Goal: Navigation & Orientation: Find specific page/section

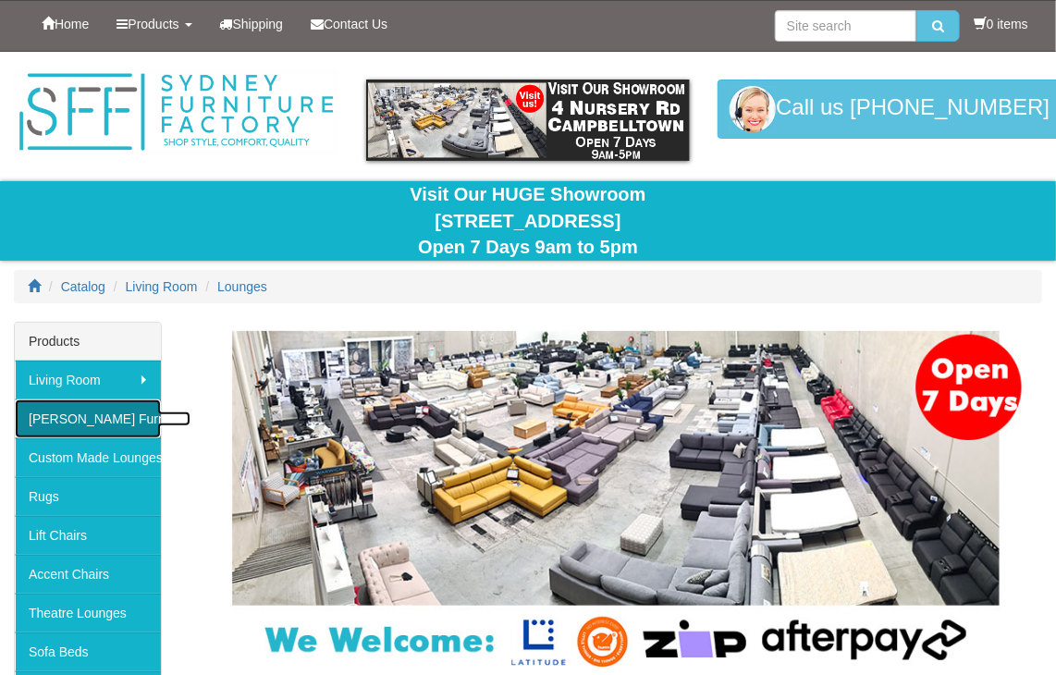
click at [77, 417] on link "[PERSON_NAME] Furniture" at bounding box center [88, 418] width 146 height 39
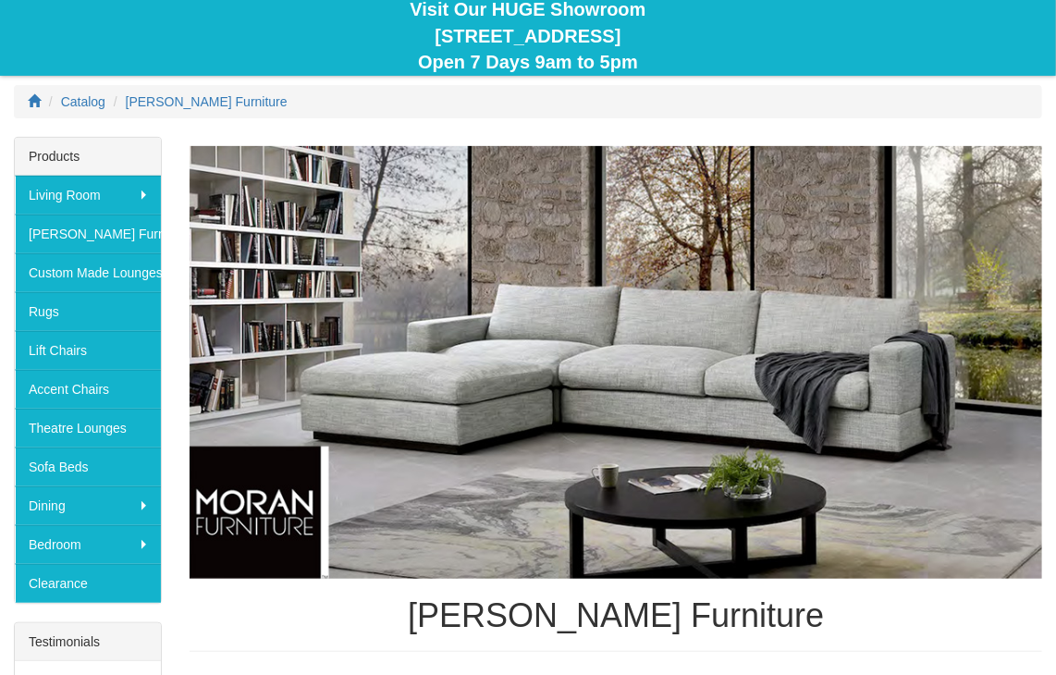
scroll to position [149, 0]
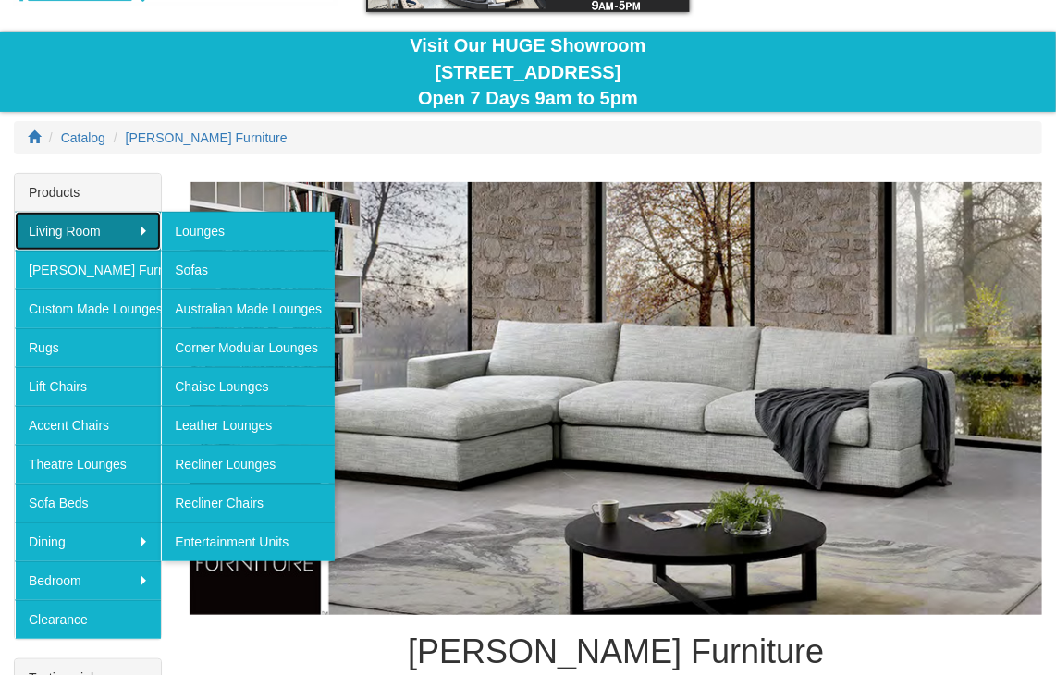
click at [144, 230] on link "Living Room" at bounding box center [88, 231] width 146 height 39
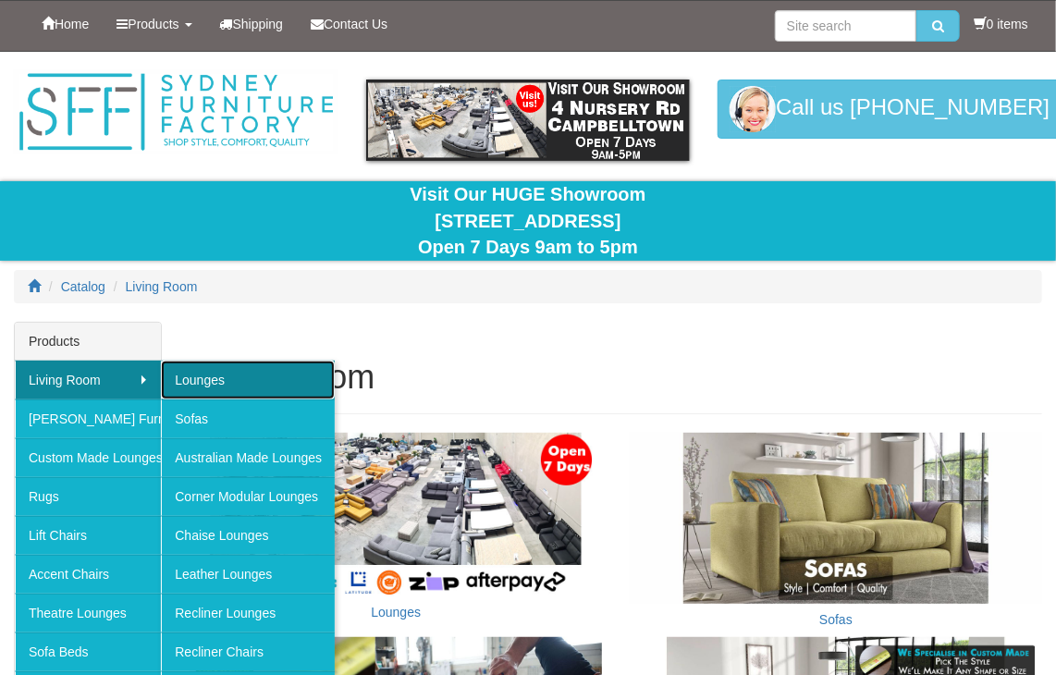
click at [178, 386] on link "Lounges" at bounding box center [248, 379] width 174 height 39
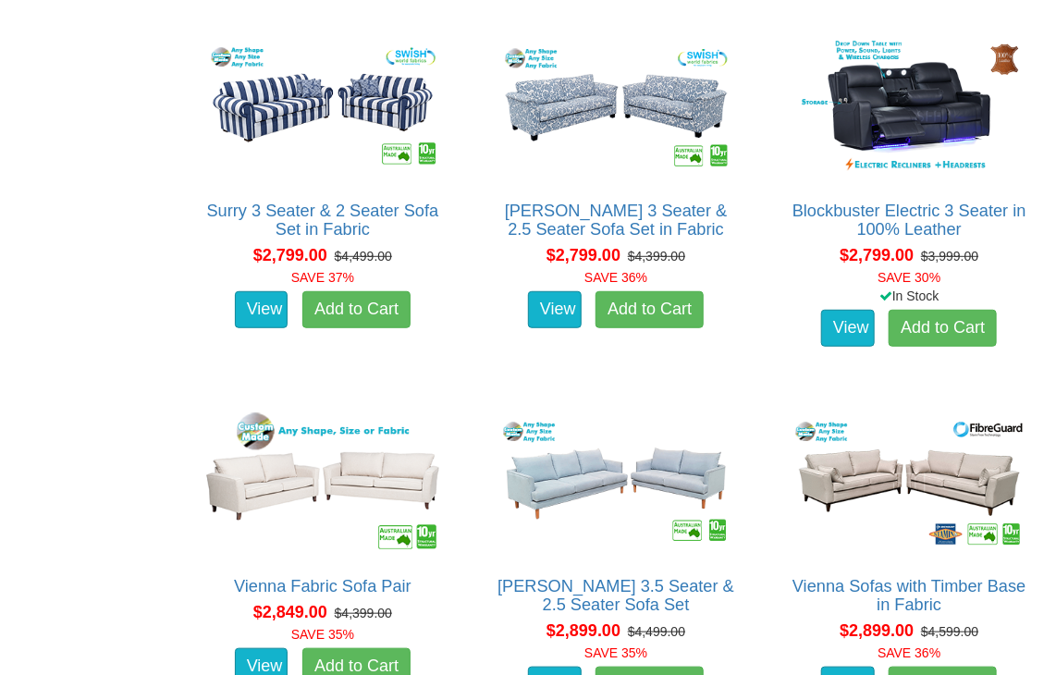
scroll to position [5525, 0]
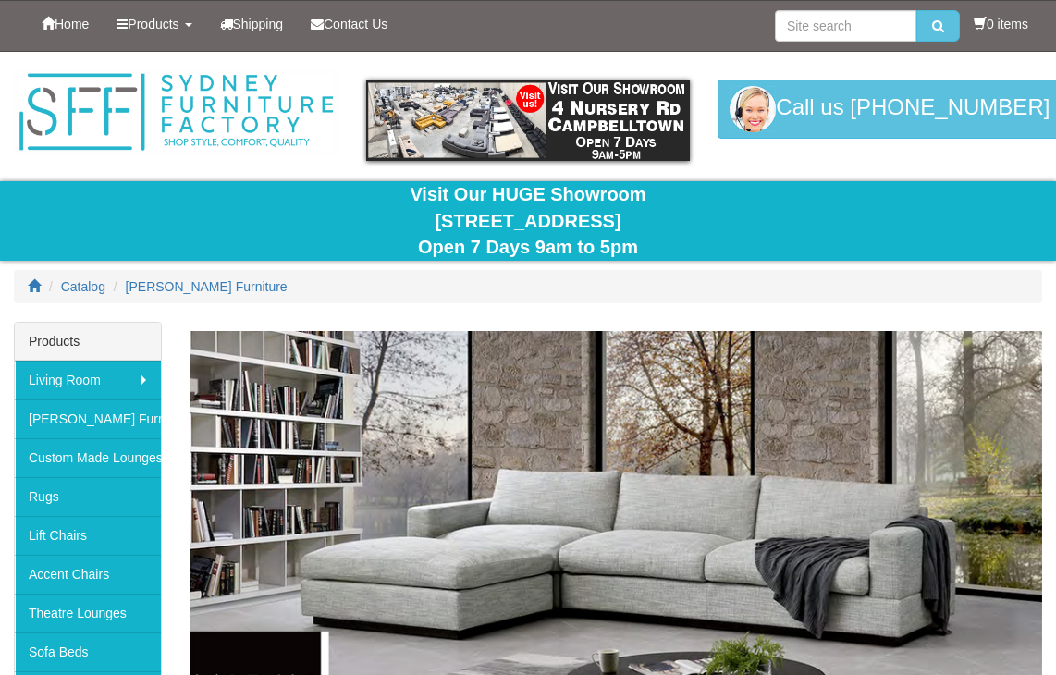
scroll to position [149, 0]
